Goal: Check status

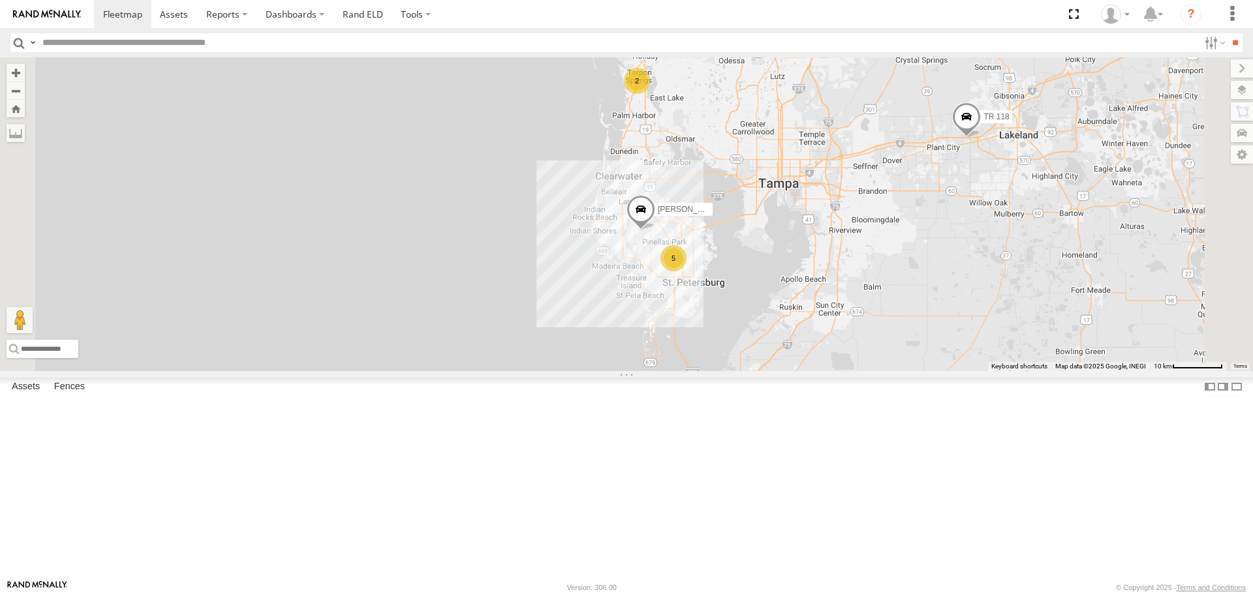
drag, startPoint x: 651, startPoint y: 197, endPoint x: 527, endPoint y: 206, distance: 124.3
click at [528, 206] on div "Tr 115 Unused Tracker IRSI [PERSON_NAME] [PERSON_NAME] 118 5 2 [PERSON_NAME]" at bounding box center [626, 213] width 1253 height 313
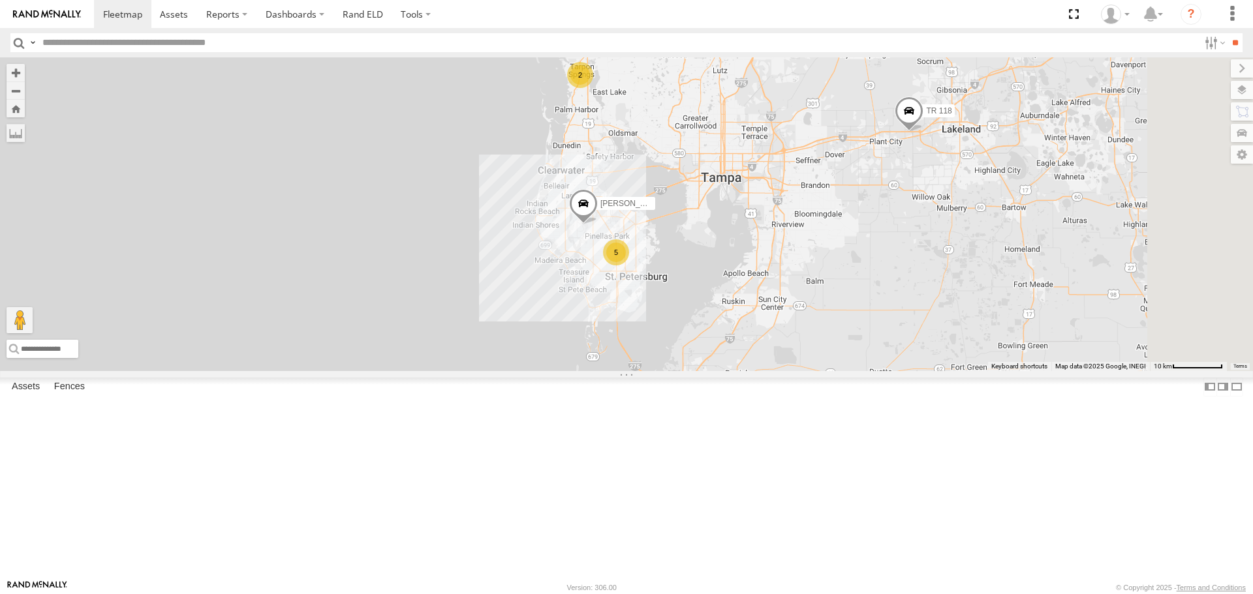
drag, startPoint x: 660, startPoint y: 269, endPoint x: 627, endPoint y: 257, distance: 35.3
click at [634, 258] on div "Tr 115 Unused Tracker IRSI [PERSON_NAME] [PERSON_NAME] 118 5 2 [PERSON_NAME]" at bounding box center [626, 213] width 1253 height 313
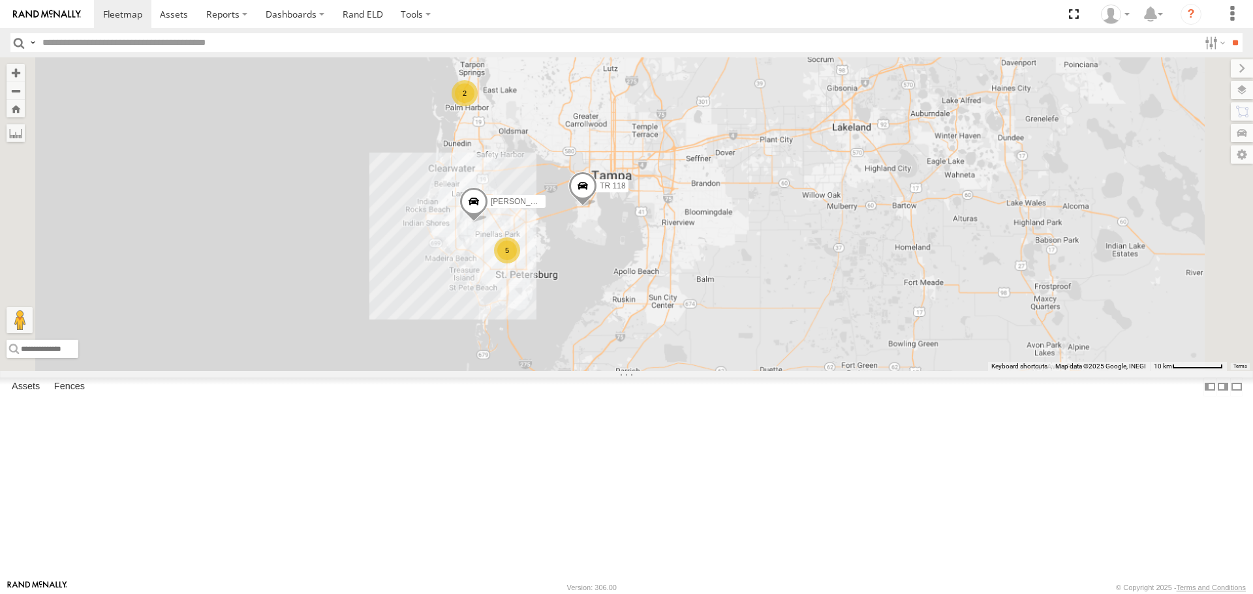
drag, startPoint x: 589, startPoint y: 268, endPoint x: 532, endPoint y: 254, distance: 58.4
click at [540, 256] on div "[PERSON_NAME] 118 5 2" at bounding box center [626, 213] width 1253 height 313
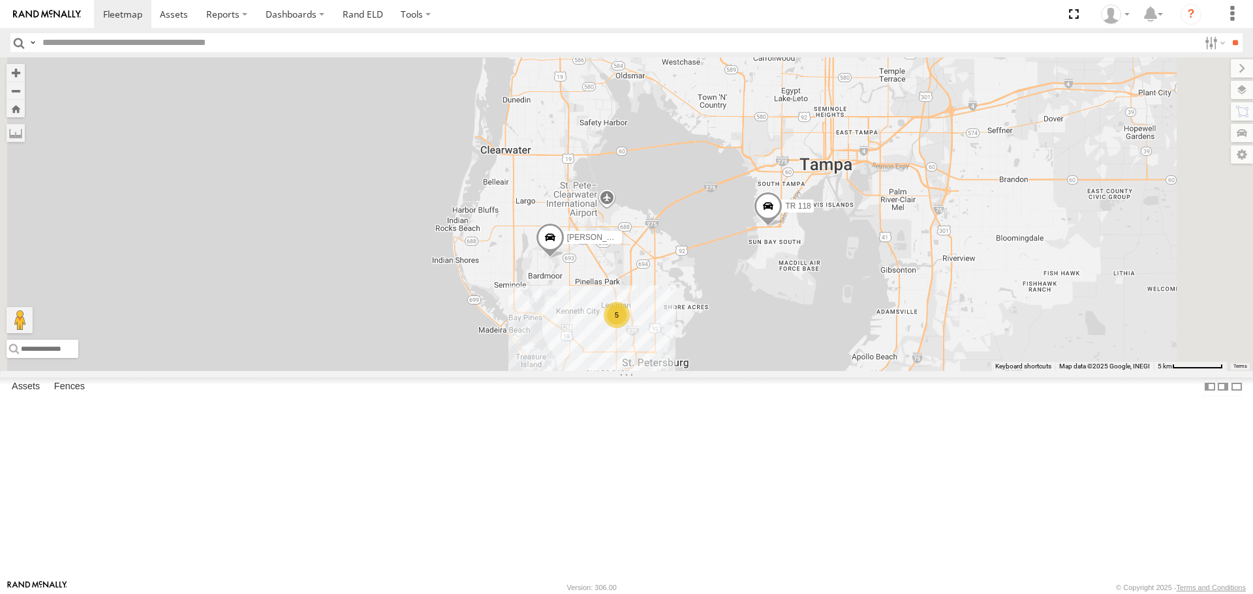
drag, startPoint x: 615, startPoint y: 281, endPoint x: 606, endPoint y: 253, distance: 30.1
click at [610, 256] on div "[PERSON_NAME] 118 5 2" at bounding box center [626, 213] width 1253 height 313
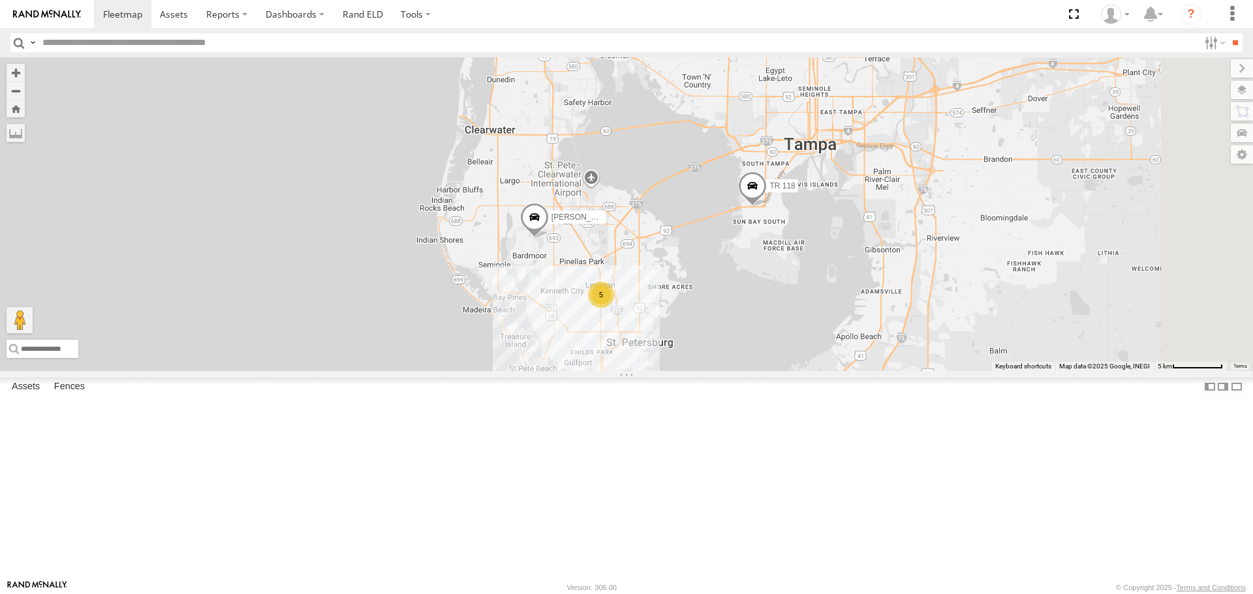
drag, startPoint x: 578, startPoint y: 296, endPoint x: 553, endPoint y: 275, distance: 32.5
click at [557, 277] on div "[PERSON_NAME] 118 5 2" at bounding box center [626, 213] width 1253 height 313
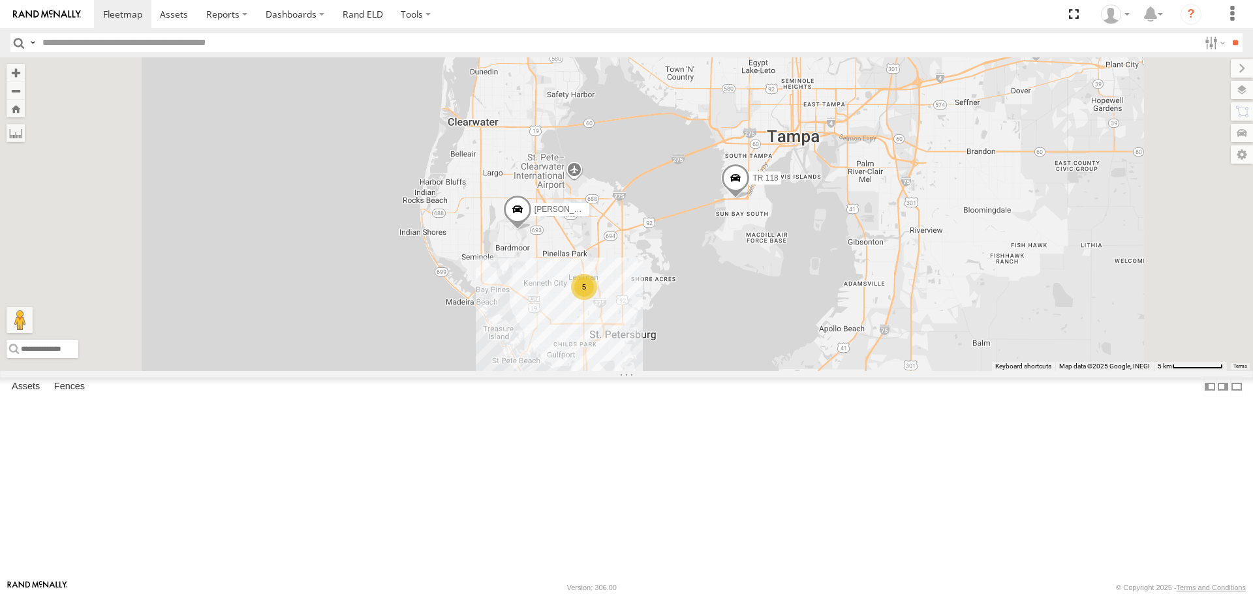
drag, startPoint x: 535, startPoint y: 289, endPoint x: 523, endPoint y: 277, distance: 17.1
click at [523, 279] on div "[PERSON_NAME] 118 5 2" at bounding box center [626, 213] width 1253 height 313
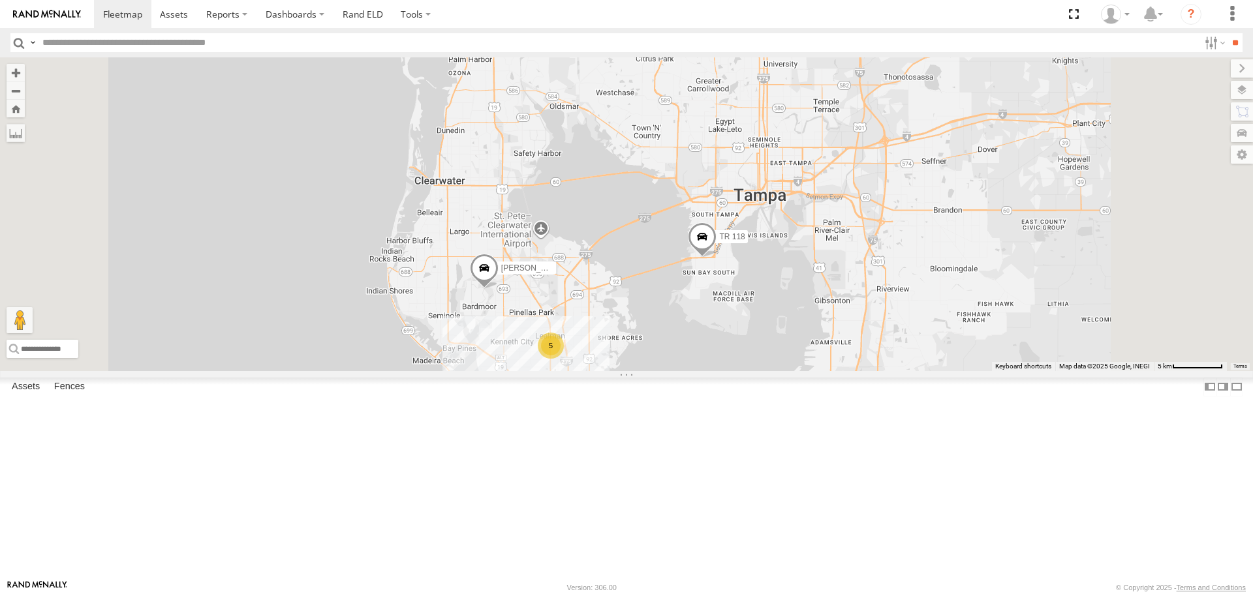
drag, startPoint x: 500, startPoint y: 243, endPoint x: 480, endPoint y: 316, distance: 76.0
click at [480, 316] on div "[PERSON_NAME] 118 5 2" at bounding box center [626, 213] width 1253 height 313
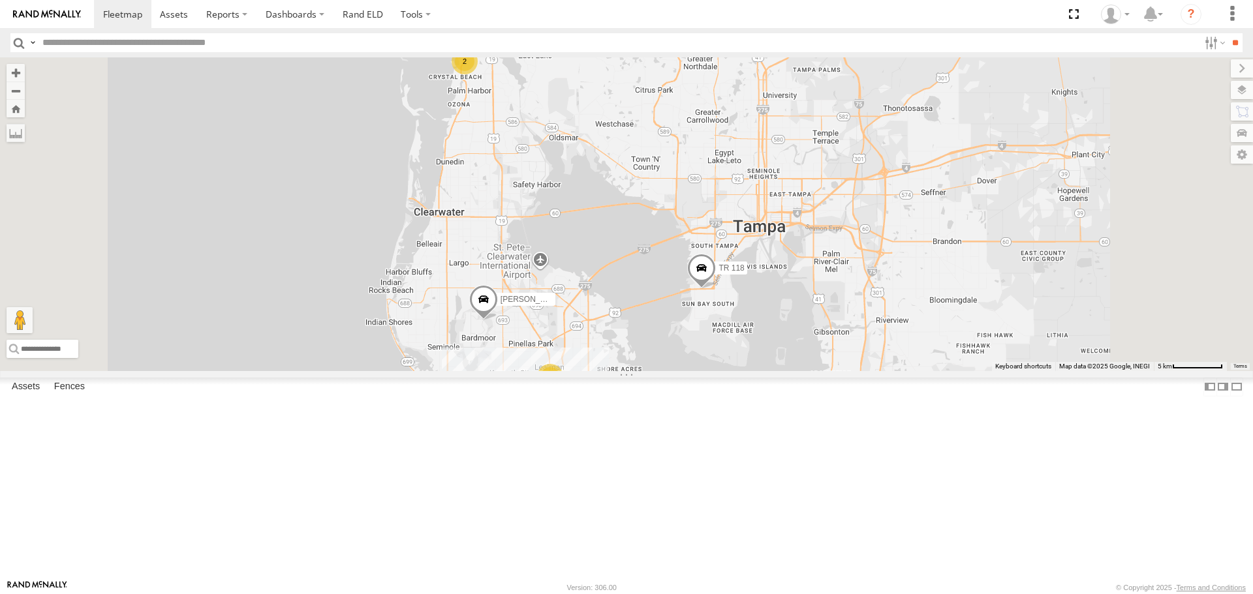
drag, startPoint x: 481, startPoint y: 267, endPoint x: 481, endPoint y: 283, distance: 15.7
click at [481, 283] on div "[PERSON_NAME] 118 5 2" at bounding box center [626, 213] width 1253 height 313
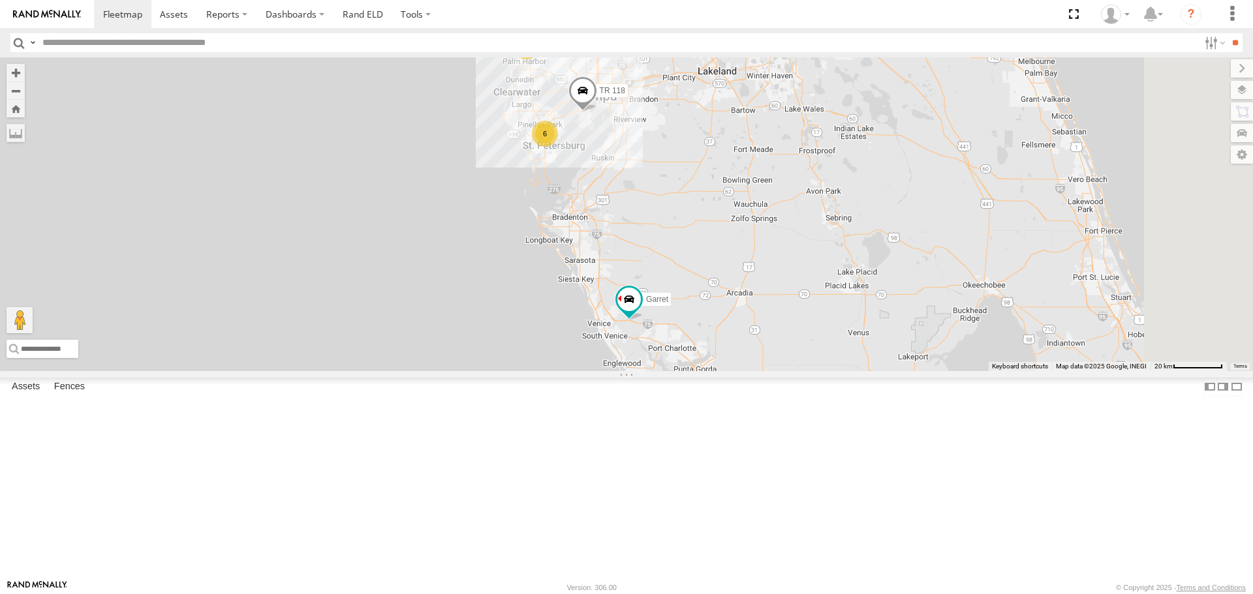
drag, startPoint x: 524, startPoint y: 277, endPoint x: 484, endPoint y: 289, distance: 41.7
click at [484, 289] on div "Unused Tracker IRSI [PERSON_NAME] 6 2 TR 118" at bounding box center [626, 213] width 1253 height 313
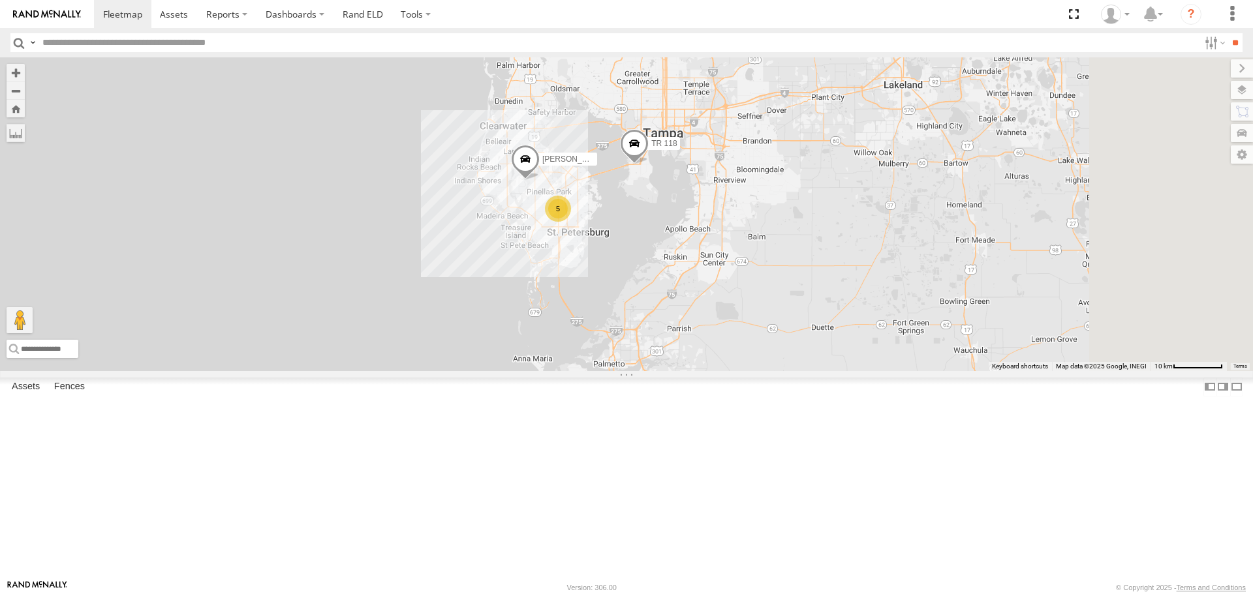
drag, startPoint x: 551, startPoint y: 262, endPoint x: 368, endPoint y: 367, distance: 211.0
click at [368, 367] on div "Unused Tracker IRSI [PERSON_NAME] [PERSON_NAME] 118 5 [PERSON_NAME] 121" at bounding box center [626, 213] width 1253 height 313
